Goal: Information Seeking & Learning: Learn about a topic

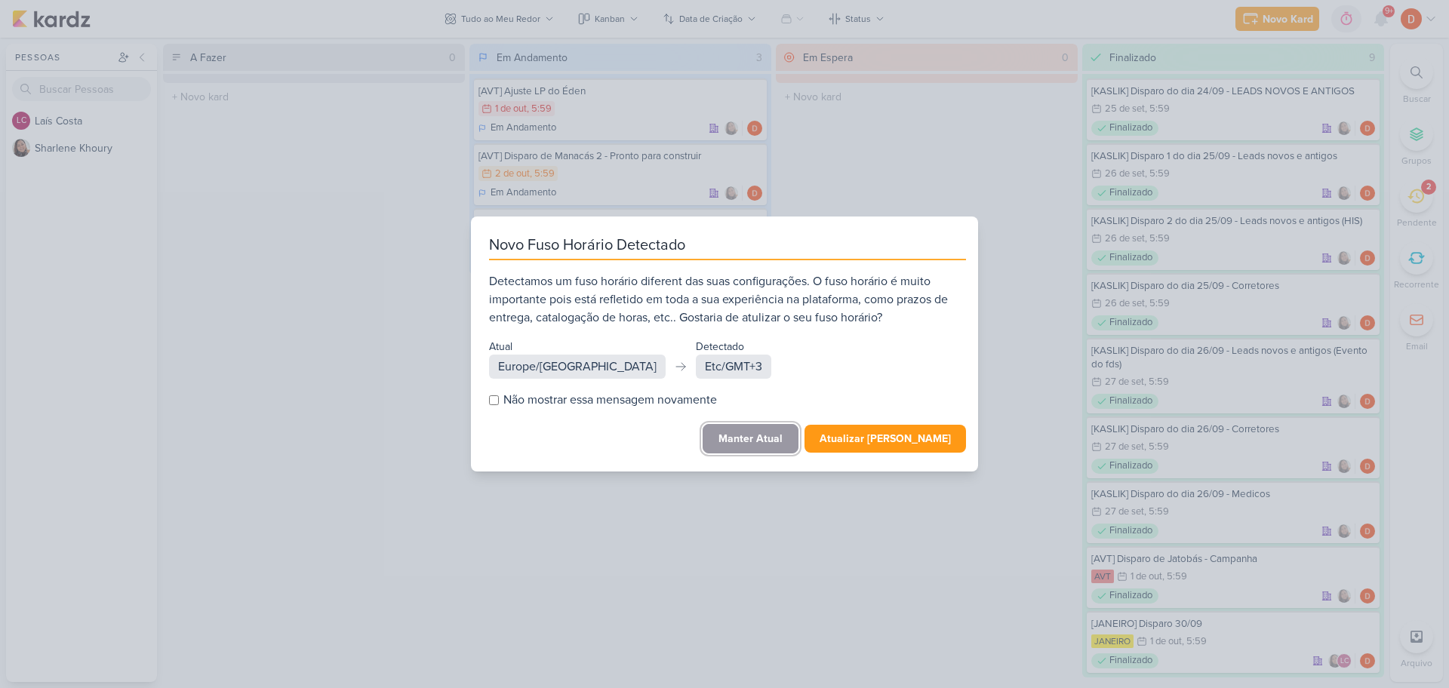
click at [762, 435] on button "Manter Atual" at bounding box center [750, 438] width 96 height 29
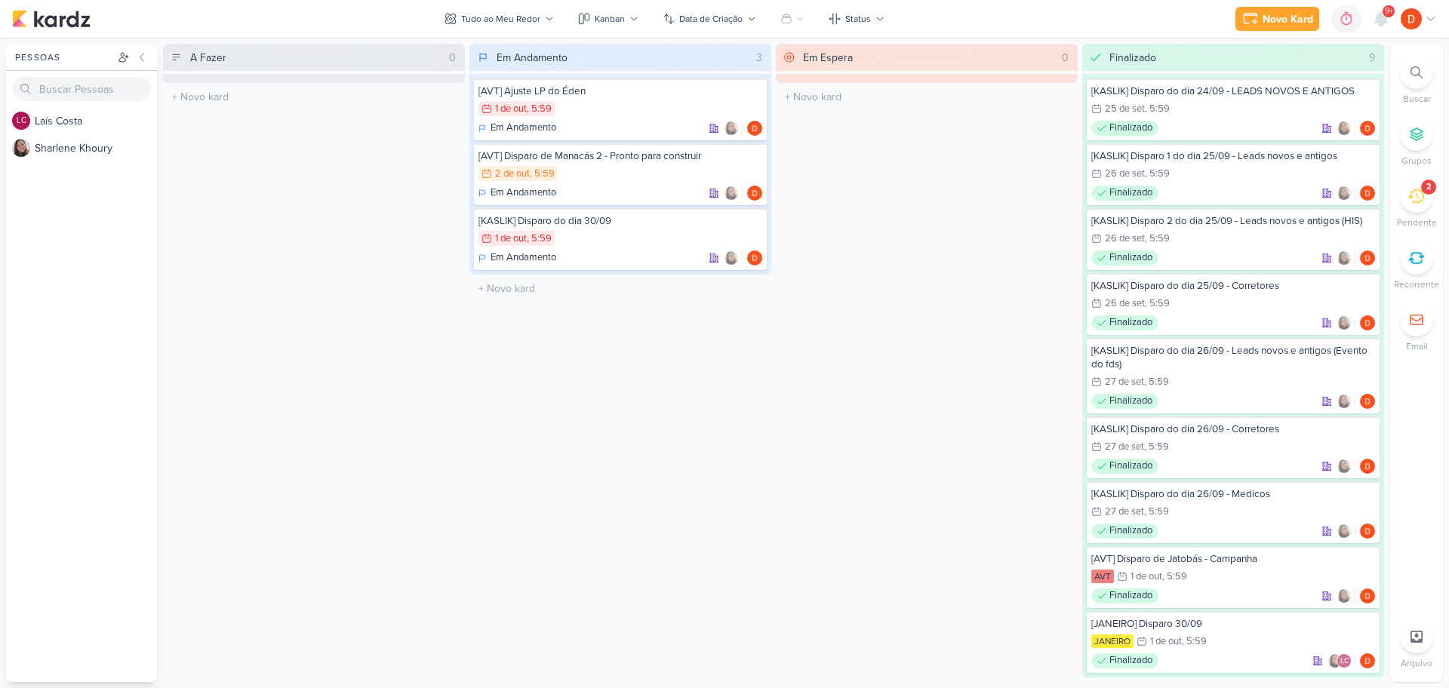
click at [1422, 197] on icon at bounding box center [1415, 196] width 17 height 14
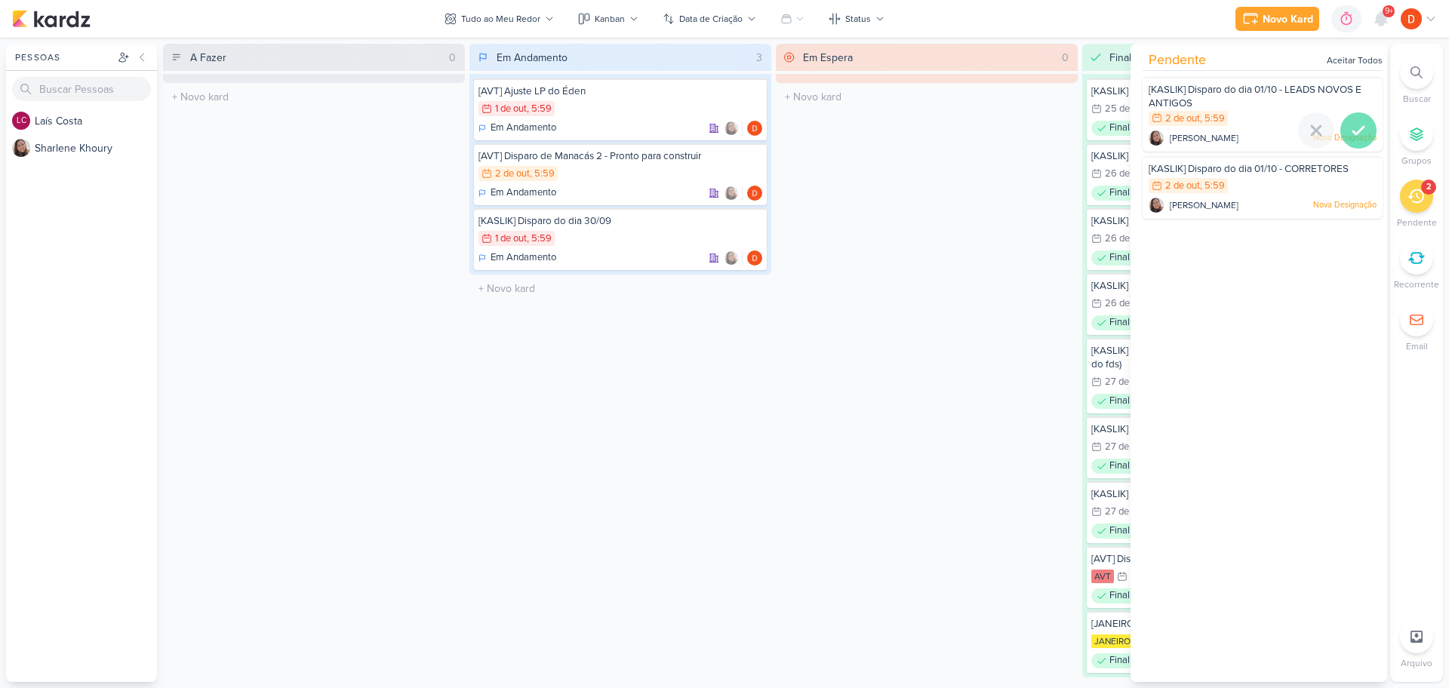
click at [1354, 126] on icon at bounding box center [1358, 130] width 18 height 18
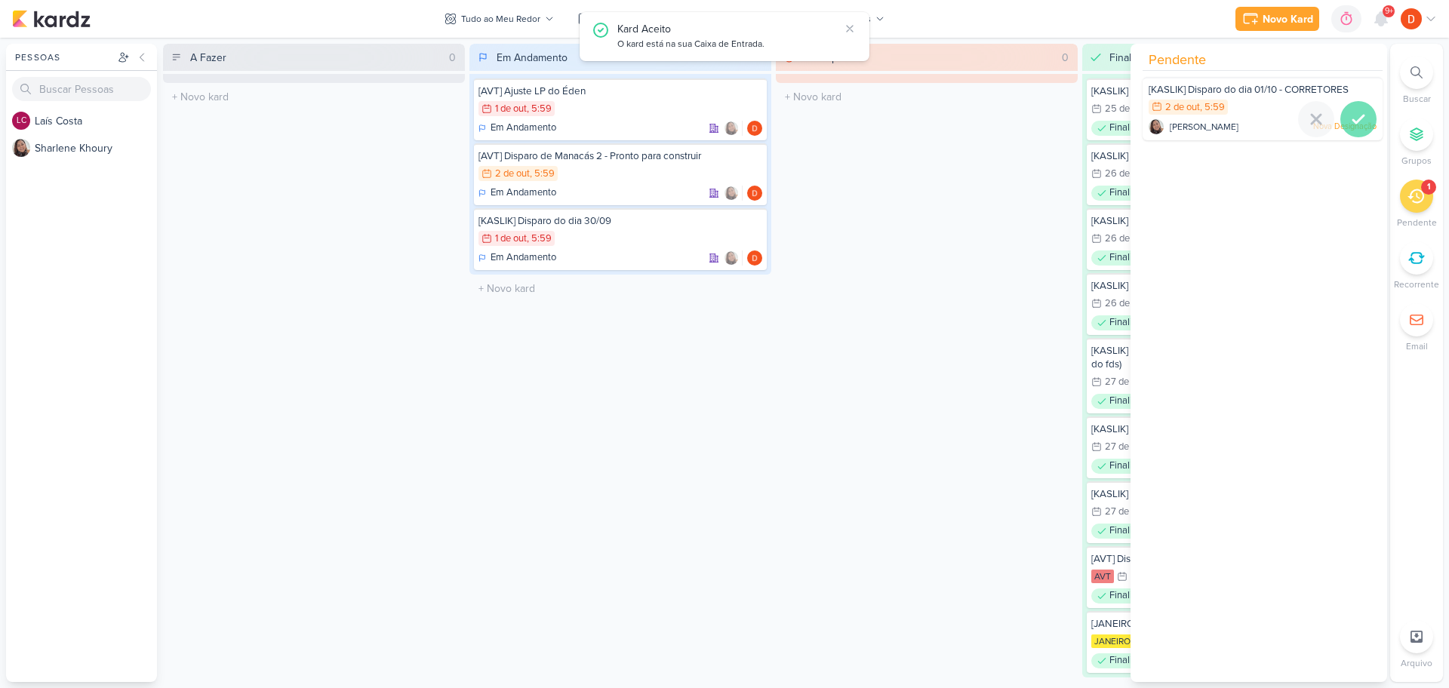
click at [1355, 126] on icon at bounding box center [1358, 119] width 18 height 18
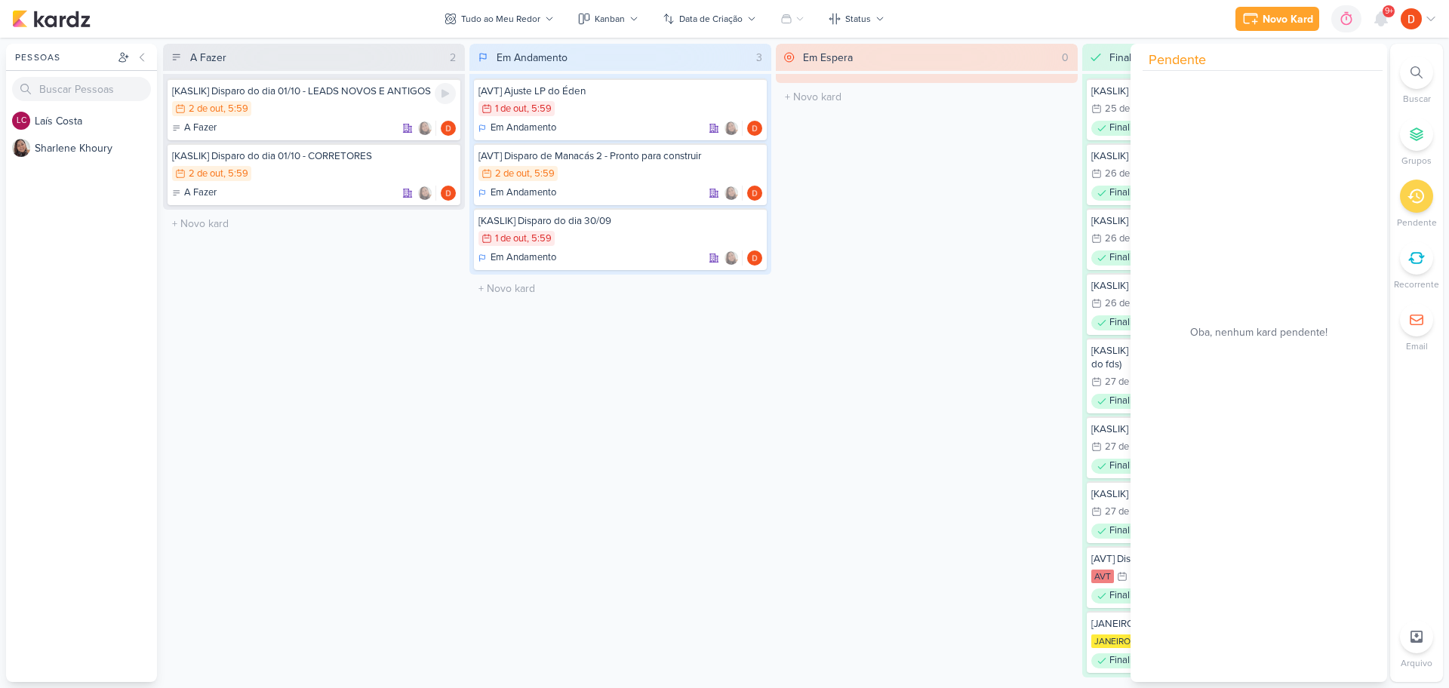
drag, startPoint x: 312, startPoint y: 110, endPoint x: 323, endPoint y: 103, distance: 13.0
click at [313, 110] on div "2/10 [DATE] 5:59" at bounding box center [314, 109] width 284 height 17
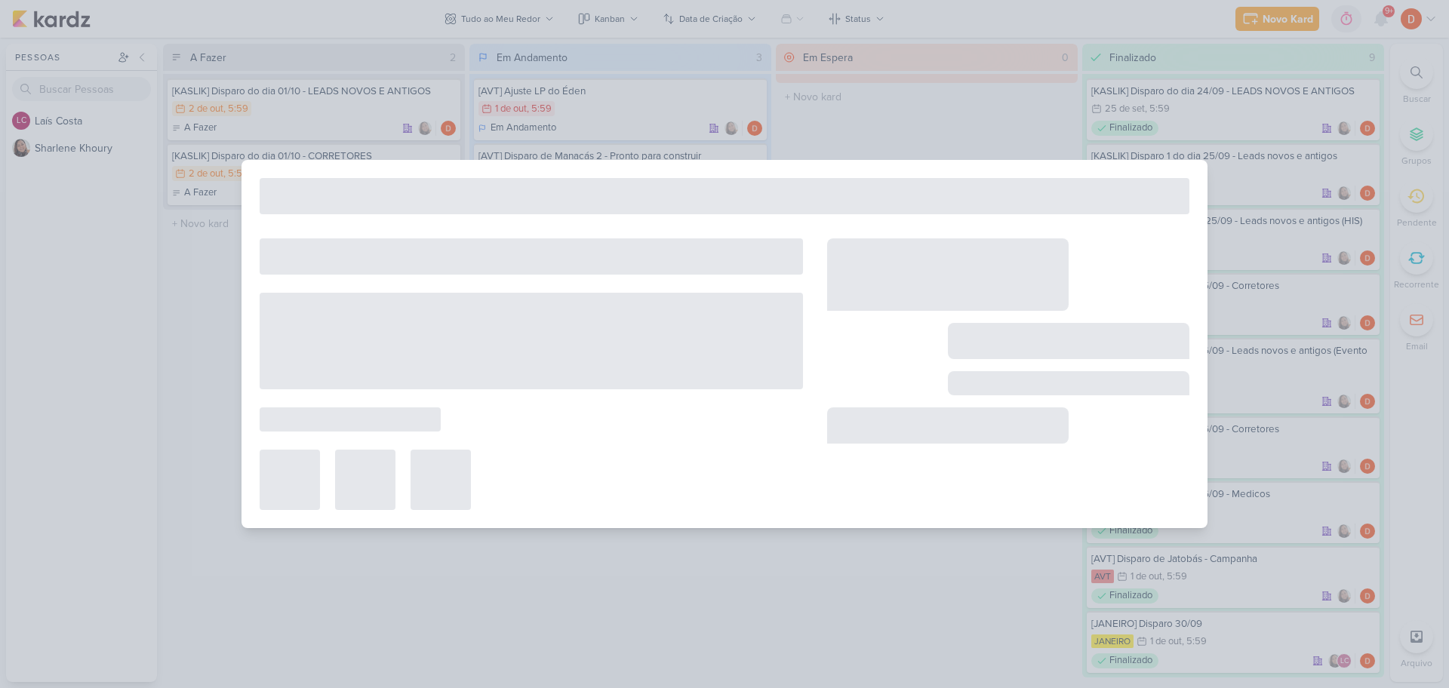
click at [324, 102] on div at bounding box center [724, 344] width 1449 height 688
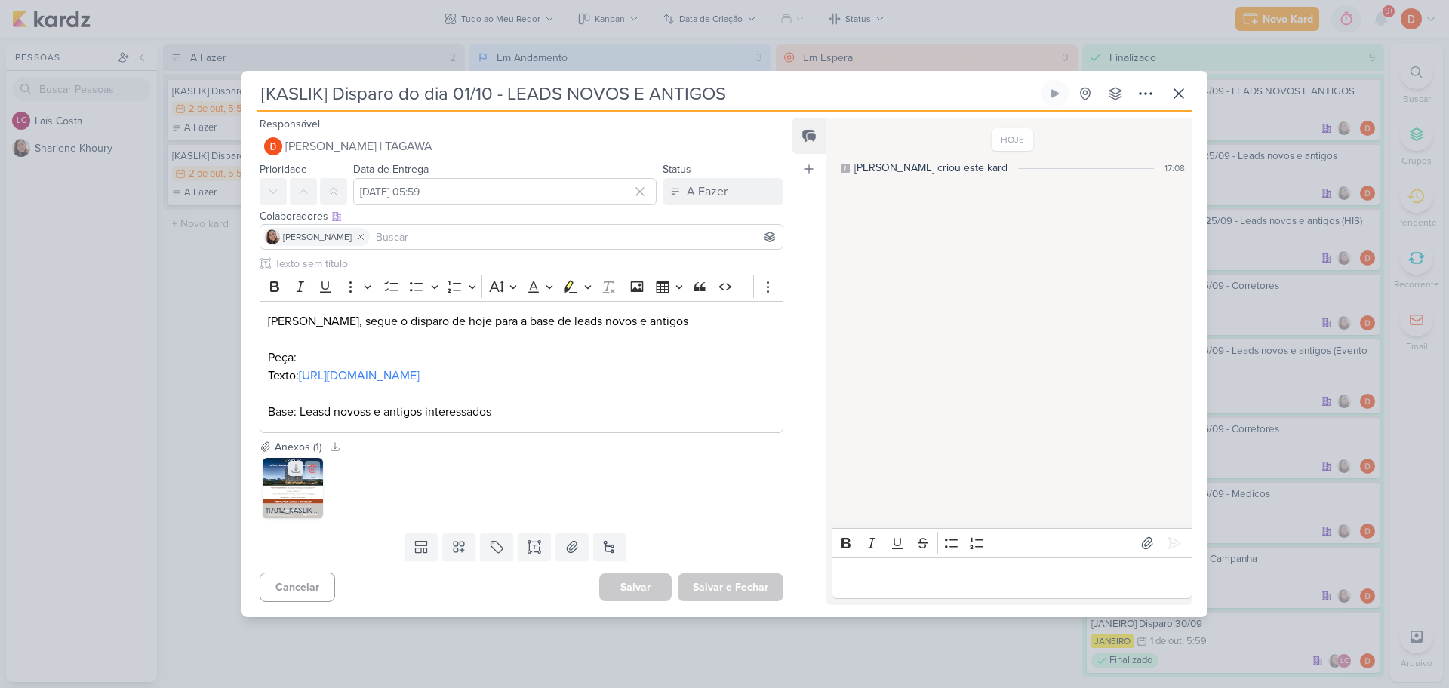
click at [292, 472] on icon at bounding box center [296, 468] width 8 height 8
drag, startPoint x: 380, startPoint y: 388, endPoint x: 303, endPoint y: 363, distance: 80.9
click at [303, 367] on p "Texto: [URL][DOMAIN_NAME]" at bounding box center [521, 376] width 507 height 18
copy link "[URL][DOMAIN_NAME]"
drag, startPoint x: 195, startPoint y: 278, endPoint x: 205, endPoint y: 262, distance: 19.3
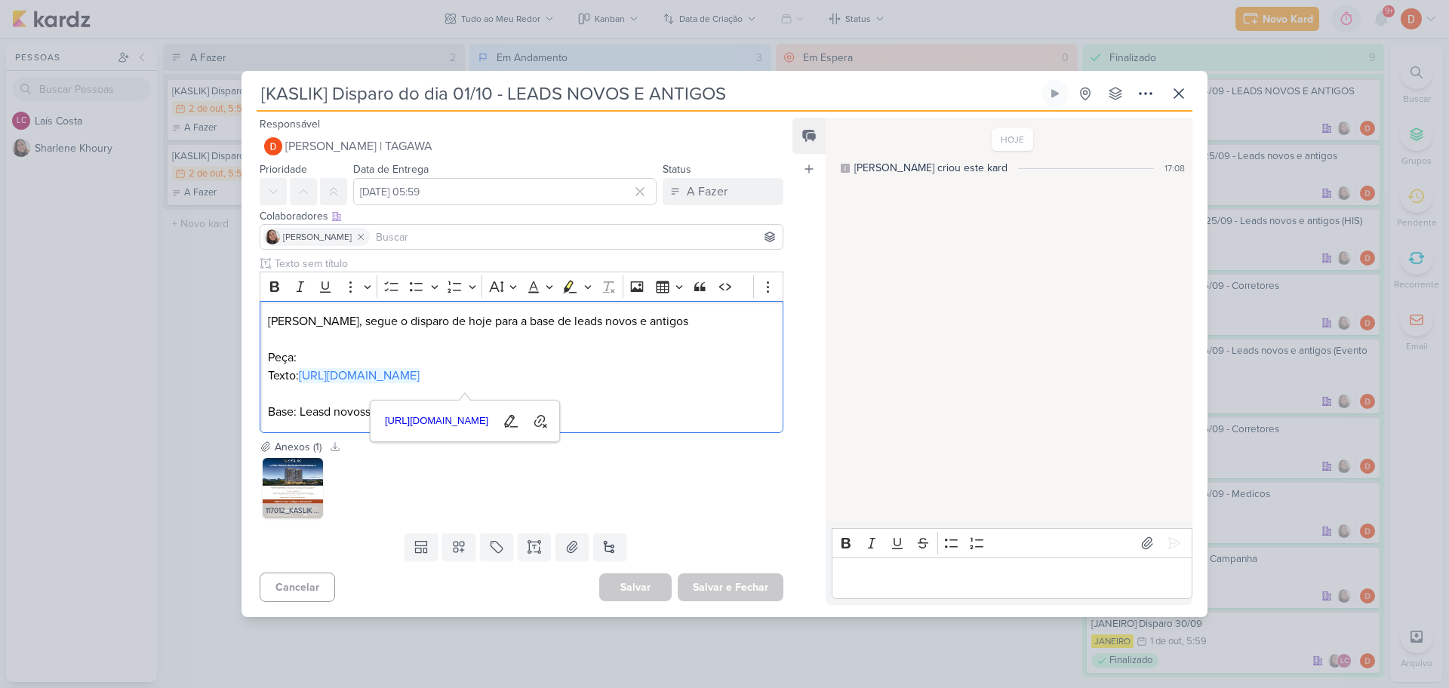
click at [195, 278] on div "[KASLIK] Disparo do dia 01/10 - LEADS NOVOS E ANTIGOS" at bounding box center [724, 344] width 1449 height 688
